Goal: Information Seeking & Learning: Learn about a topic

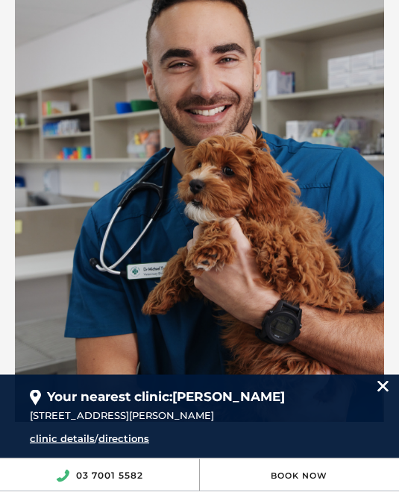
scroll to position [1739, 0]
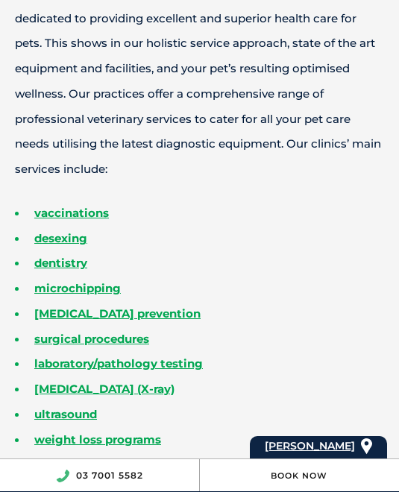
scroll to position [647, 0]
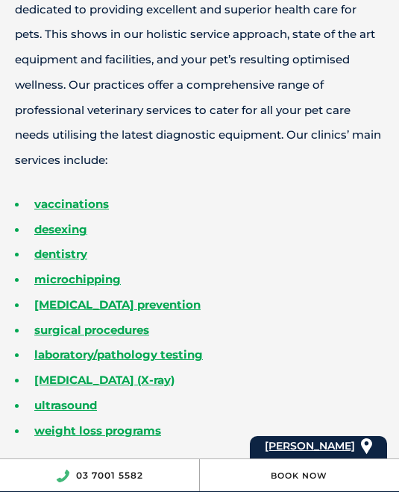
click at [62, 254] on link "dentistry" at bounding box center [60, 254] width 53 height 14
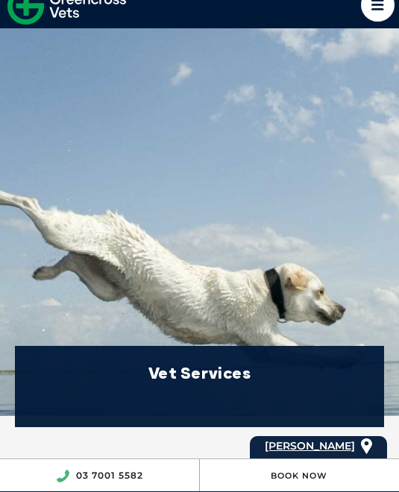
scroll to position [0, 0]
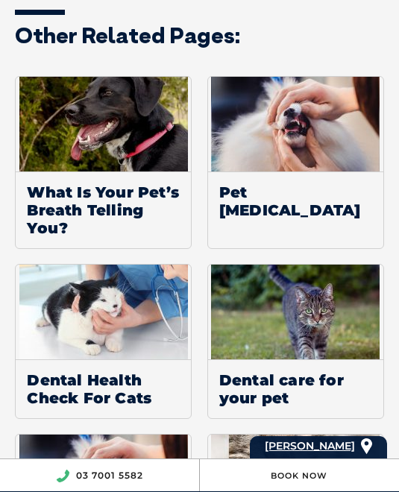
scroll to position [3841, 0]
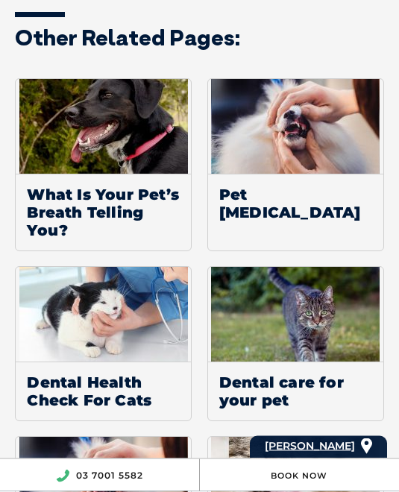
click at [148, 274] on img at bounding box center [103, 315] width 169 height 95
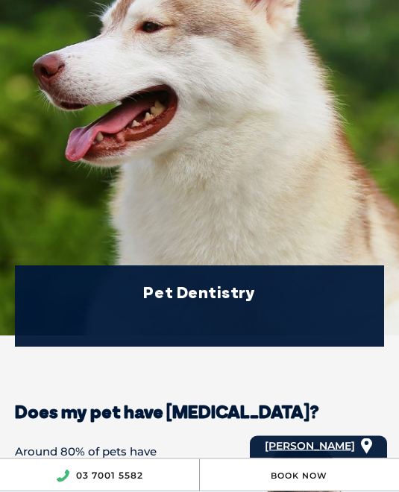
scroll to position [0, 0]
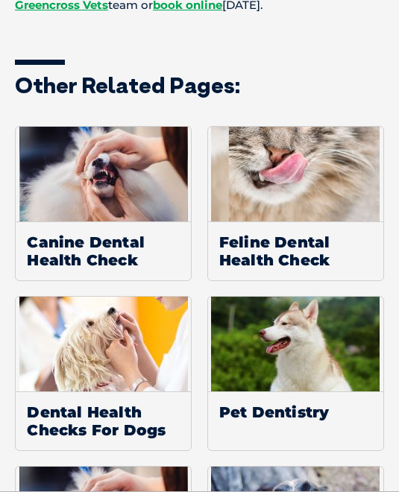
scroll to position [1560, 0]
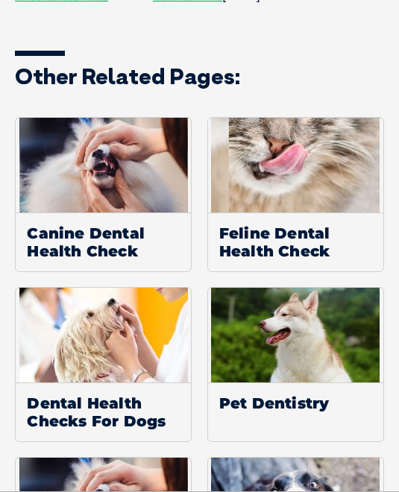
click at [315, 213] on span "Feline Dental Health Check" at bounding box center [295, 242] width 175 height 59
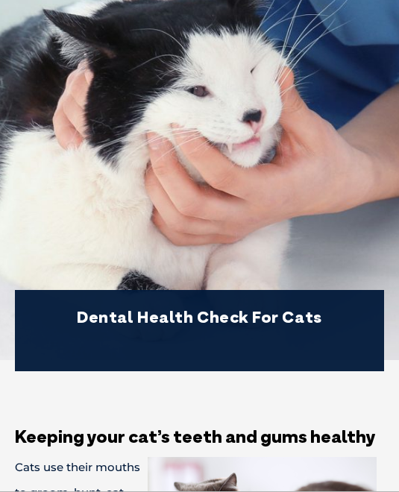
scroll to position [0, 0]
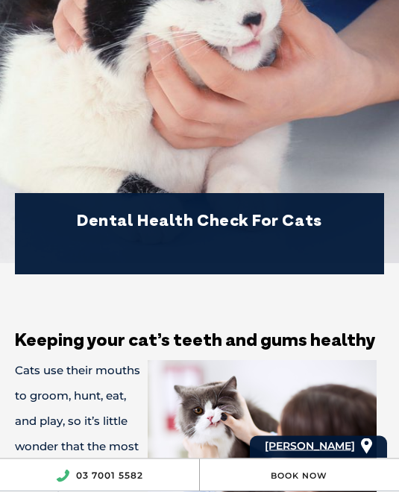
scroll to position [170, 0]
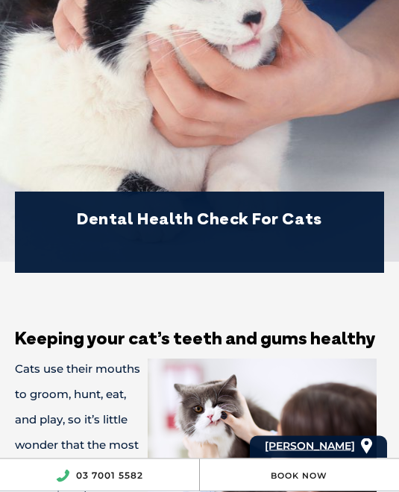
click at [393, 222] on div "Dental Health Check For Cats" at bounding box center [199, 46] width 399 height 433
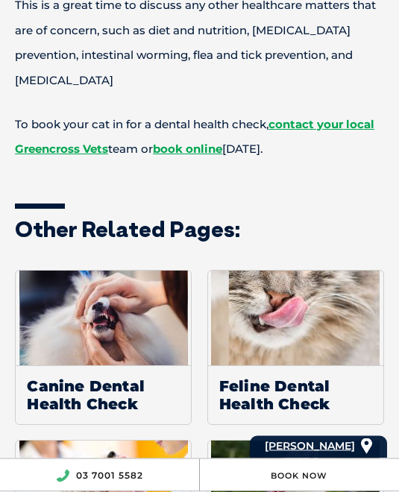
scroll to position [1326, 0]
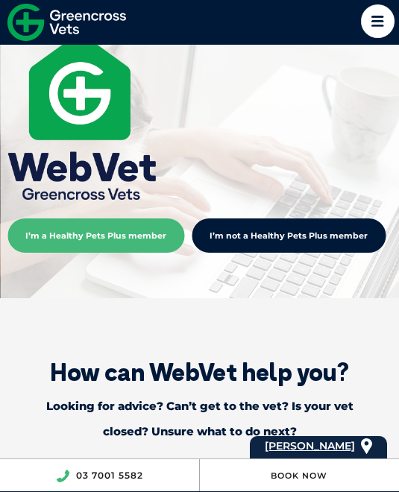
click at [378, 16] on icon at bounding box center [378, 21] width 34 height 34
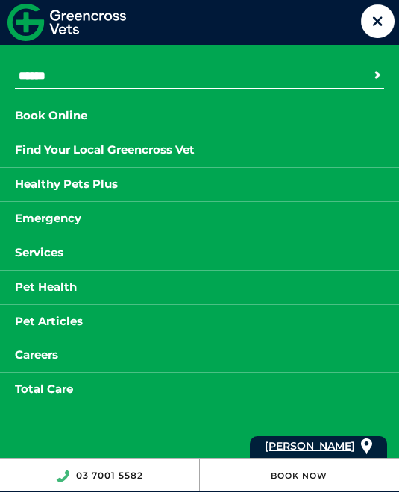
click at [56, 251] on link "Services" at bounding box center [39, 253] width 78 height 19
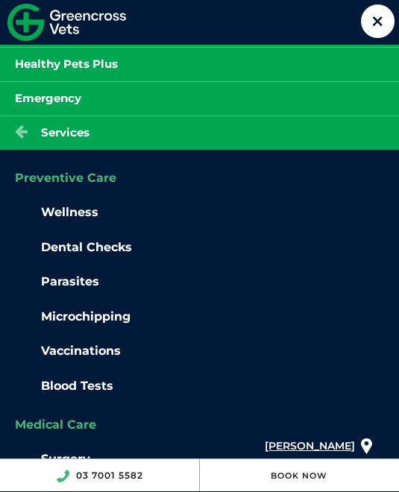
scroll to position [124, 0]
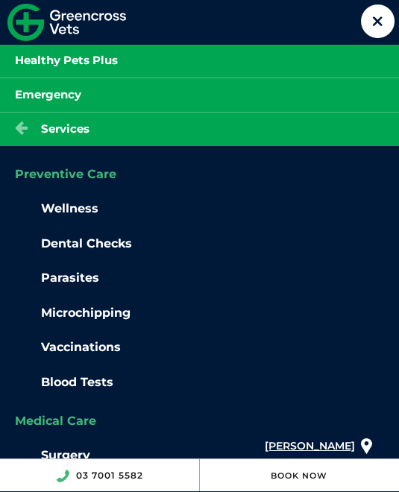
click at [103, 242] on link "Dental Checks" at bounding box center [86, 243] width 91 height 14
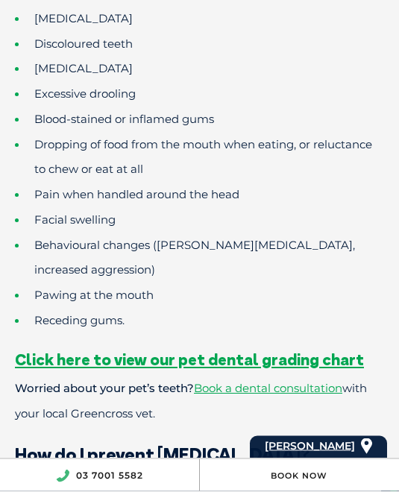
scroll to position [1374, 0]
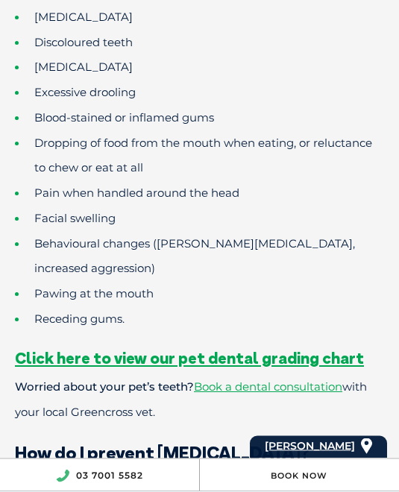
click at [303, 349] on span "Click here to view our pet dental grading chart" at bounding box center [189, 358] width 349 height 19
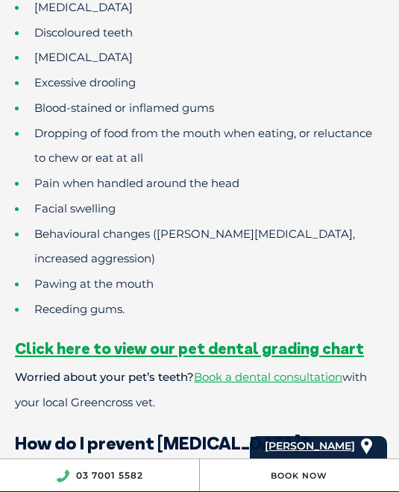
scroll to position [1358, 0]
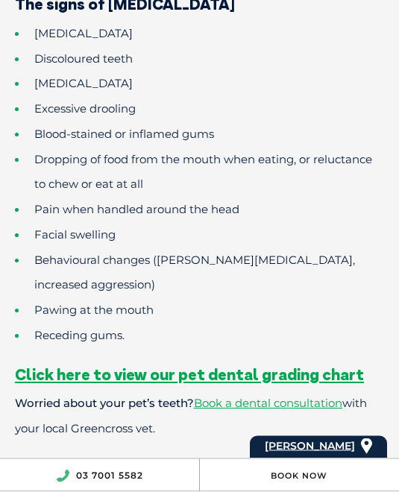
click at [285, 365] on span "Click here to view our pet dental grading chart" at bounding box center [189, 374] width 349 height 19
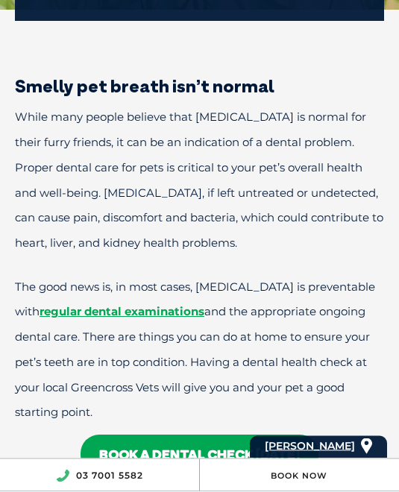
scroll to position [423, 0]
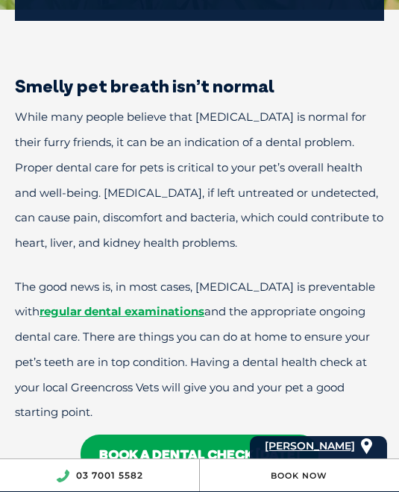
click at [169, 311] on link "regular dental examinations" at bounding box center [122, 311] width 165 height 14
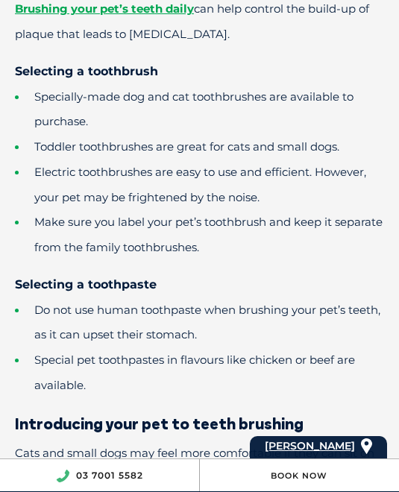
scroll to position [1986, 0]
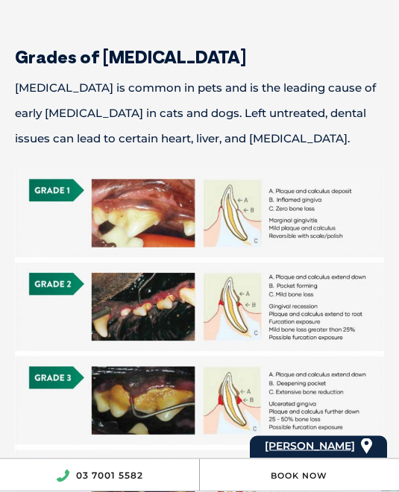
scroll to position [452, 0]
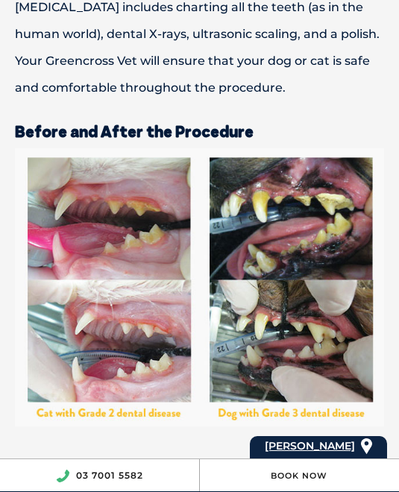
scroll to position [2769, 0]
